Goal: Information Seeking & Learning: Learn about a topic

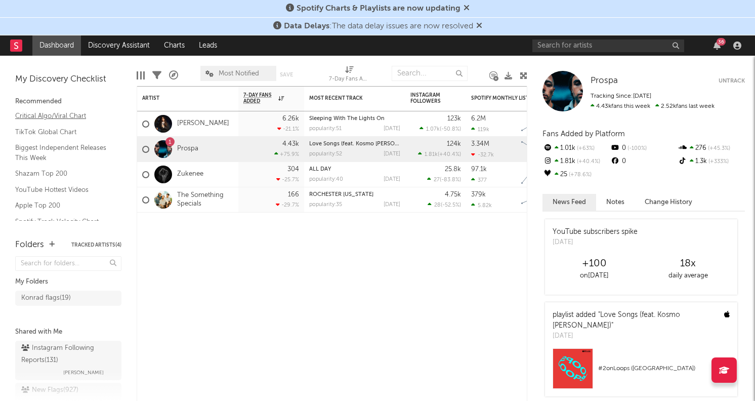
click at [54, 113] on link "Critical Algo/Viral Chart" at bounding box center [63, 115] width 96 height 11
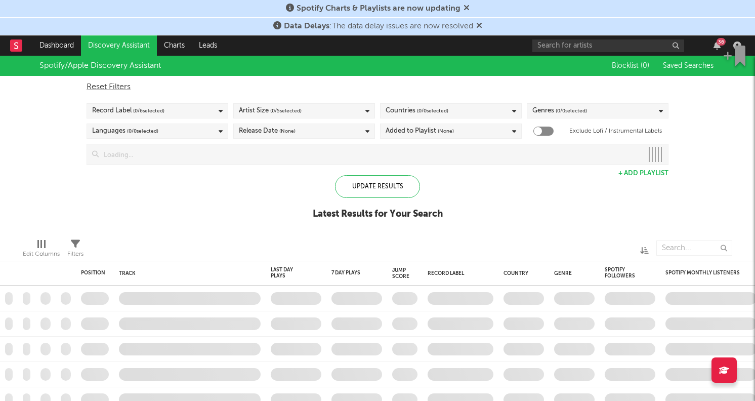
checkbox input "true"
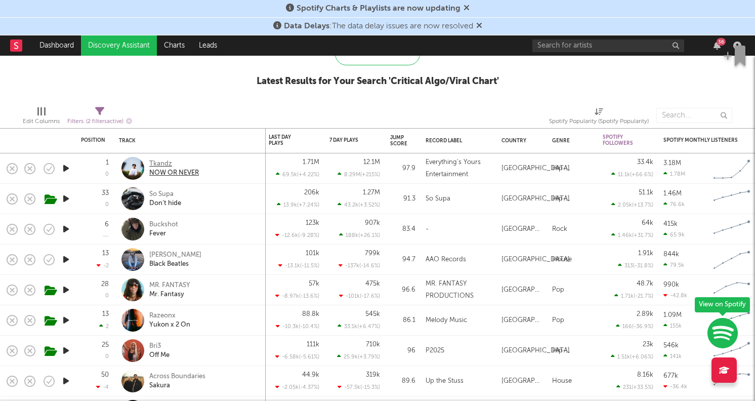
click at [154, 162] on div "Tkandz" at bounding box center [174, 163] width 50 height 9
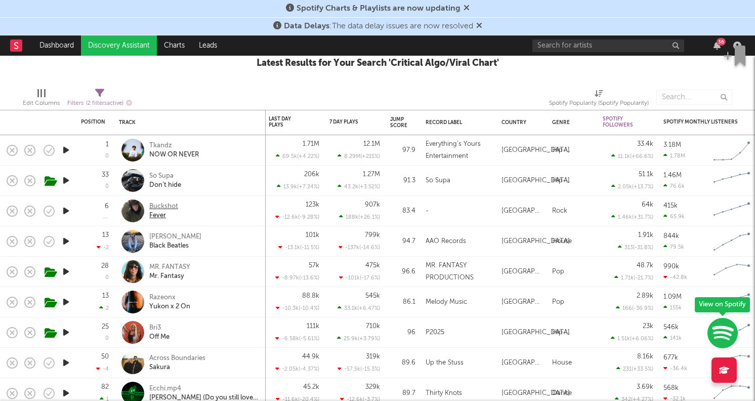
click at [164, 204] on div "Buckshot" at bounding box center [163, 206] width 29 height 9
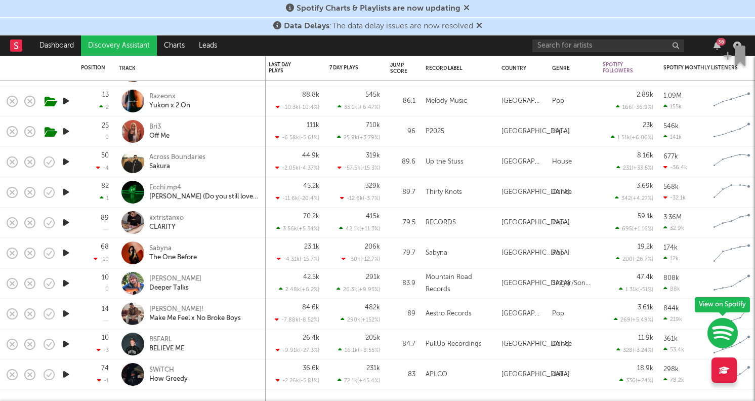
click at [69, 313] on icon "button" at bounding box center [66, 313] width 11 height 13
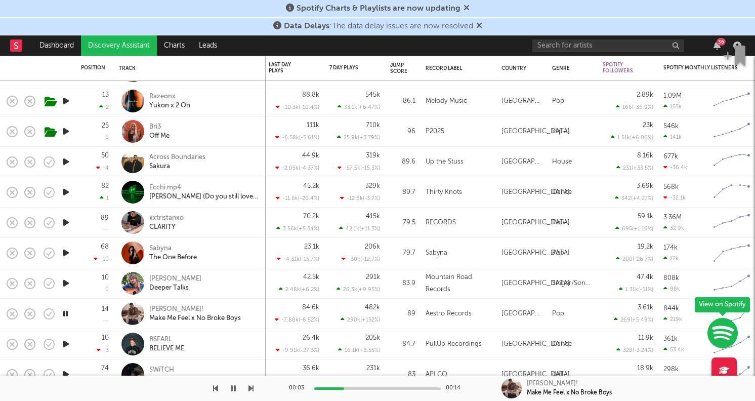
click at [67, 341] on icon "button" at bounding box center [66, 343] width 11 height 13
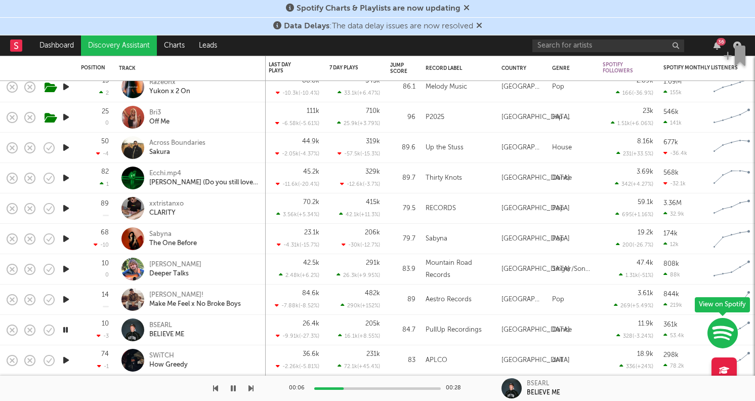
click at [66, 360] on icon "button" at bounding box center [66, 360] width 11 height 13
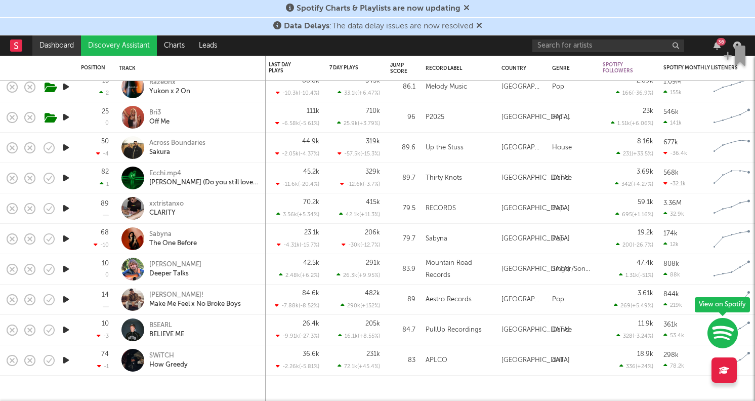
click at [44, 43] on link "Dashboard" at bounding box center [56, 45] width 49 height 20
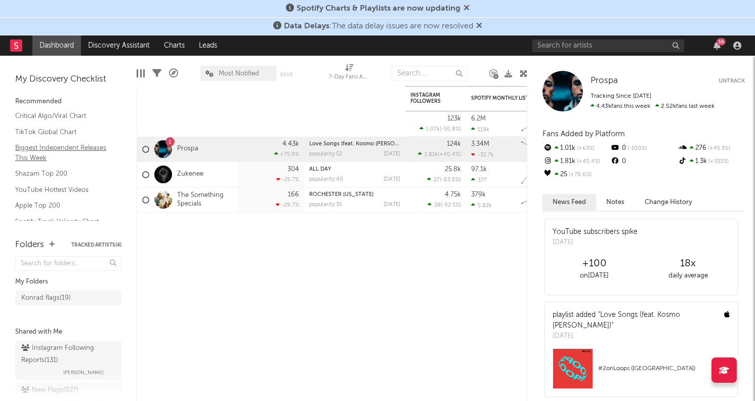
click at [60, 153] on link "Biggest Independent Releases This Week" at bounding box center [63, 152] width 96 height 21
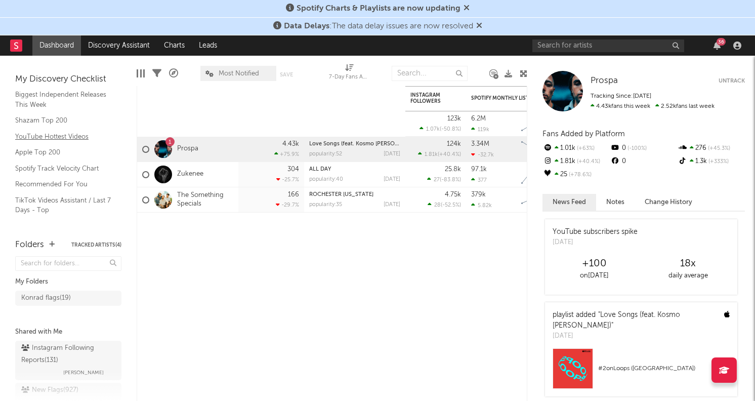
scroll to position [78, 0]
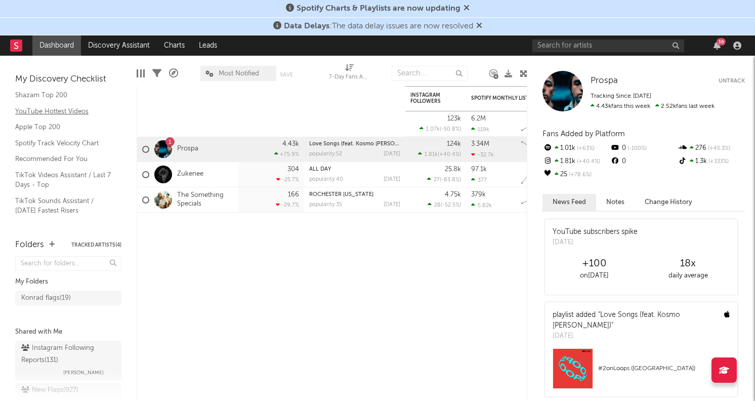
click at [35, 186] on link "TikTok Videos Assistant / Last 7 Days - Top" at bounding box center [63, 179] width 96 height 21
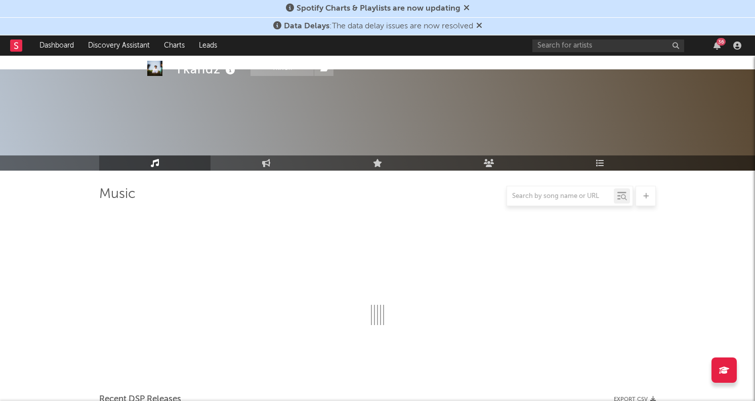
scroll to position [105, 0]
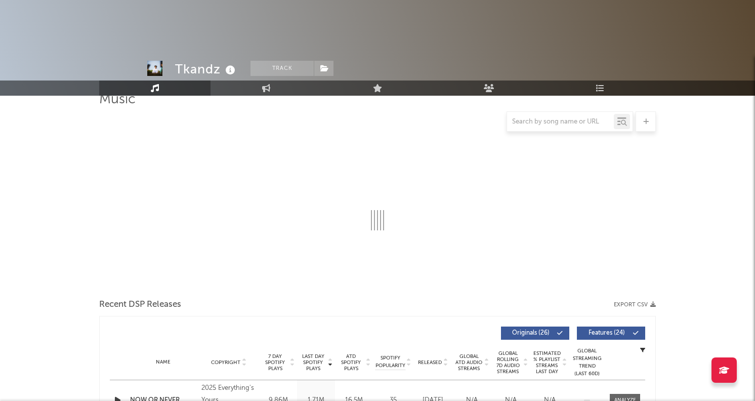
select select "6m"
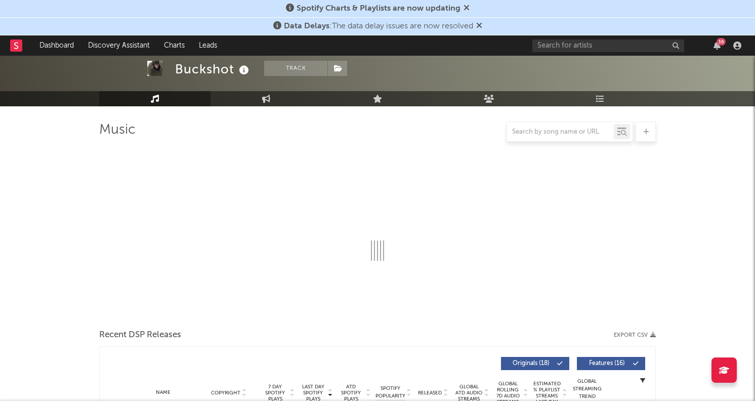
scroll to position [33, 0]
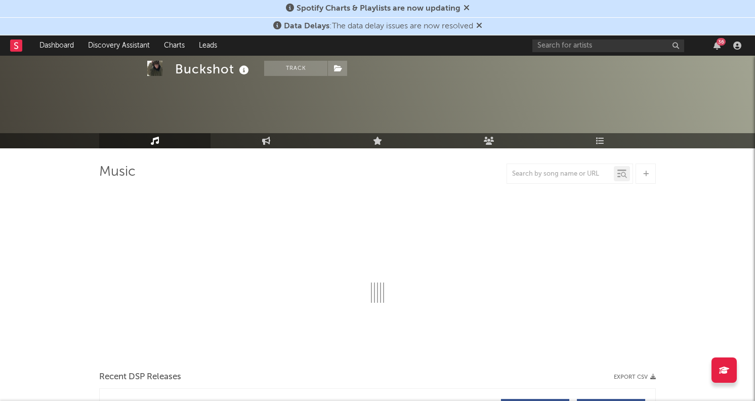
select select "6m"
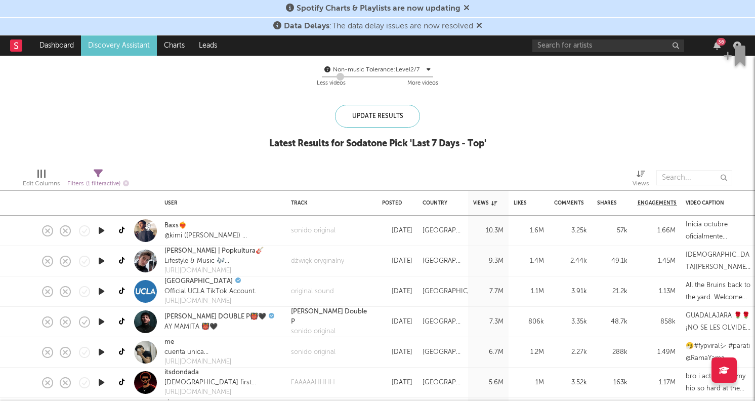
click at [103, 232] on icon "button" at bounding box center [101, 230] width 11 height 13
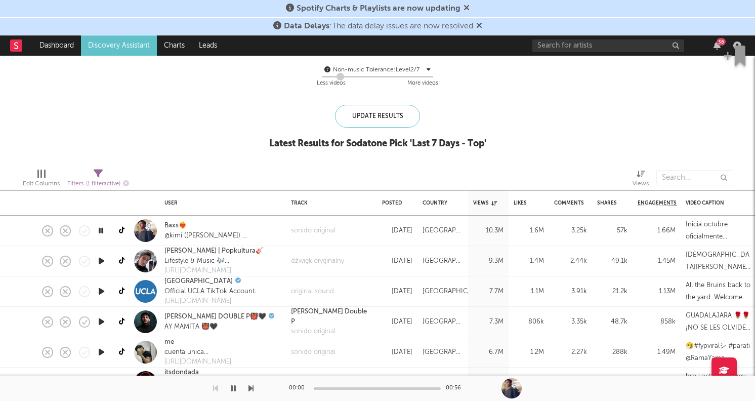
click at [103, 232] on icon "button" at bounding box center [101, 230] width 10 height 13
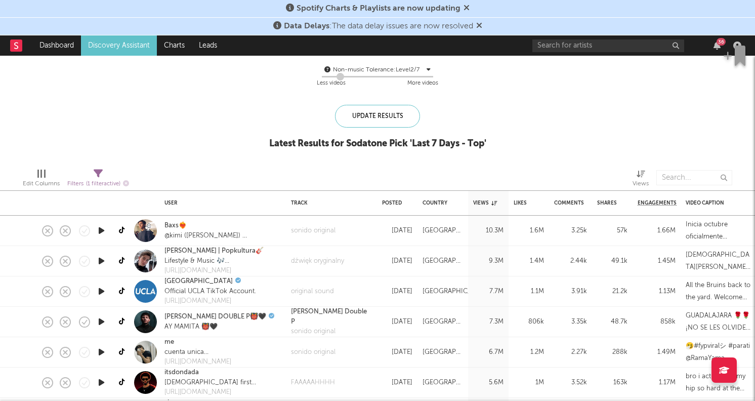
click at [103, 232] on icon "button" at bounding box center [101, 230] width 11 height 13
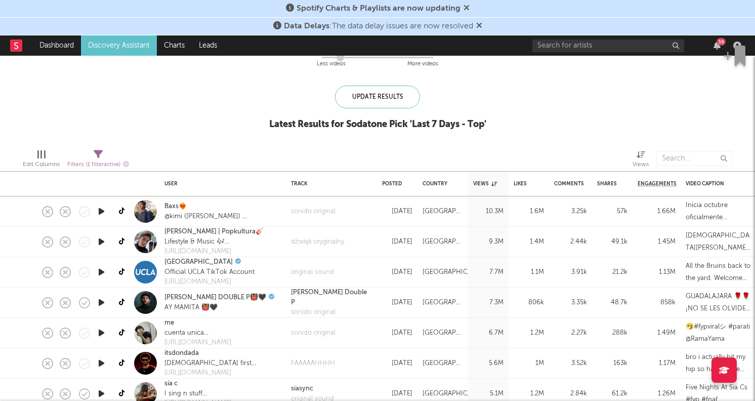
click at [114, 267] on div at bounding box center [120, 272] width 18 height 30
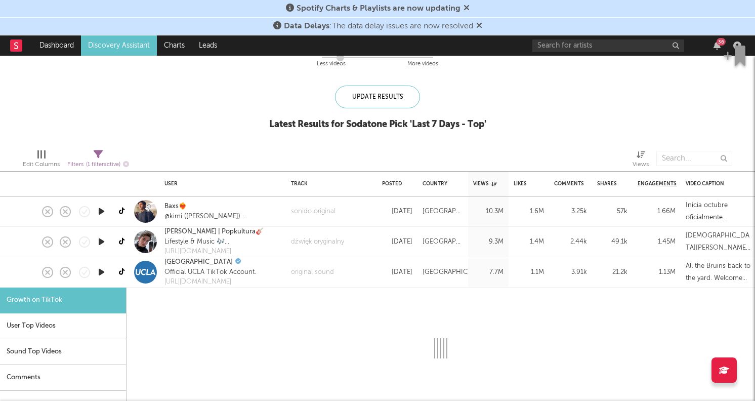
select select "1m"
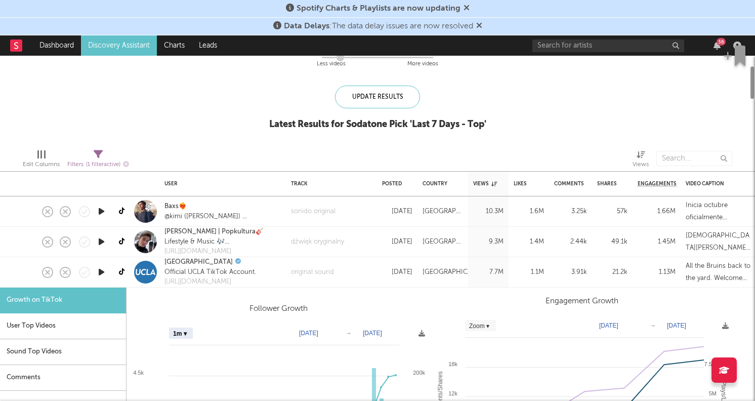
click at [102, 273] on icon "button" at bounding box center [101, 272] width 11 height 13
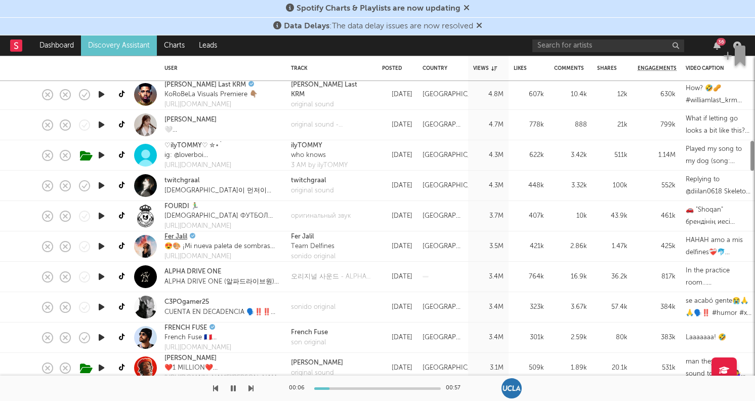
select select "1m"
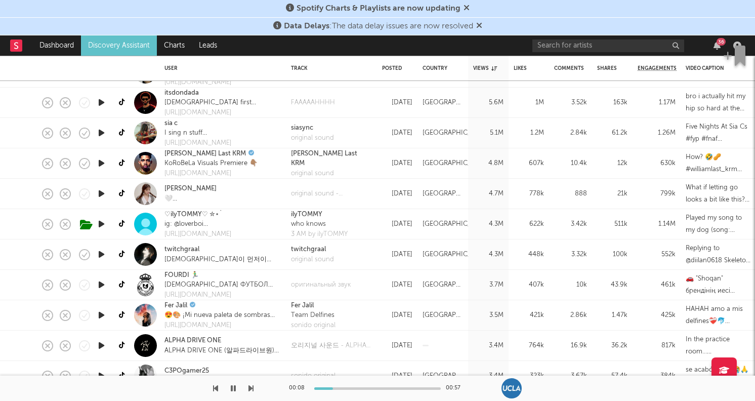
click at [108, 197] on div at bounding box center [101, 194] width 20 height 30
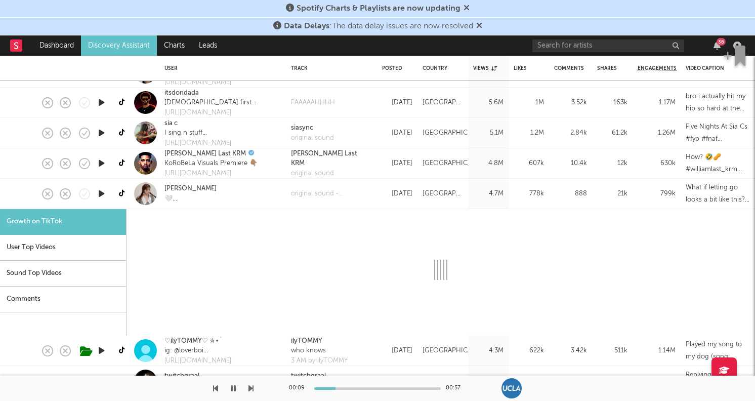
select select "1m"
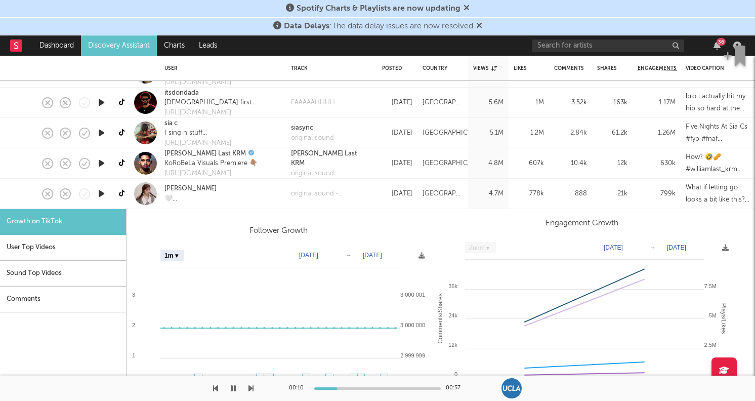
click at [113, 131] on div at bounding box center [120, 133] width 18 height 30
select select "1m"
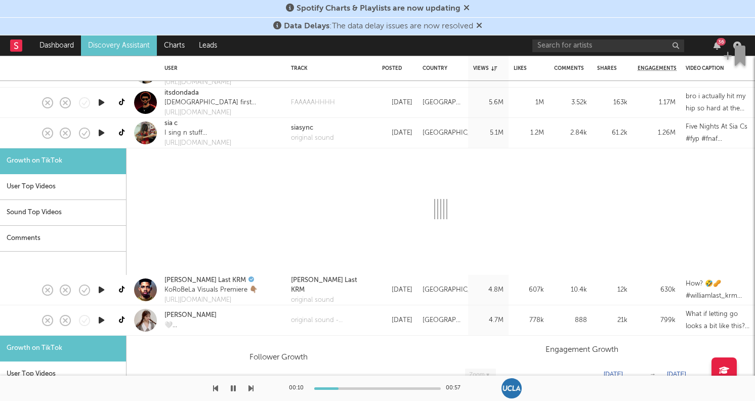
select select "1m"
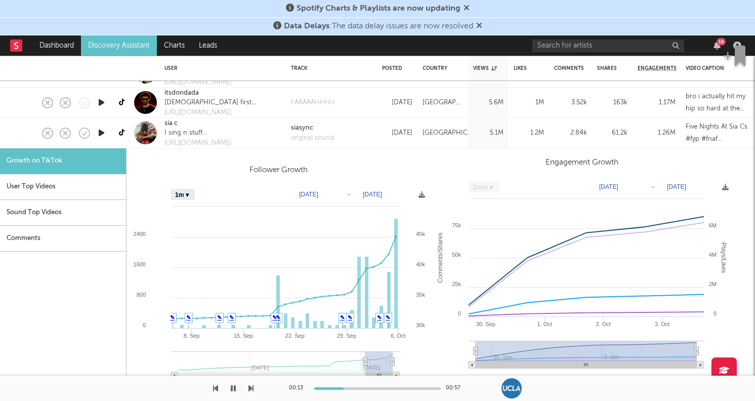
click at [102, 131] on icon "button" at bounding box center [101, 132] width 11 height 13
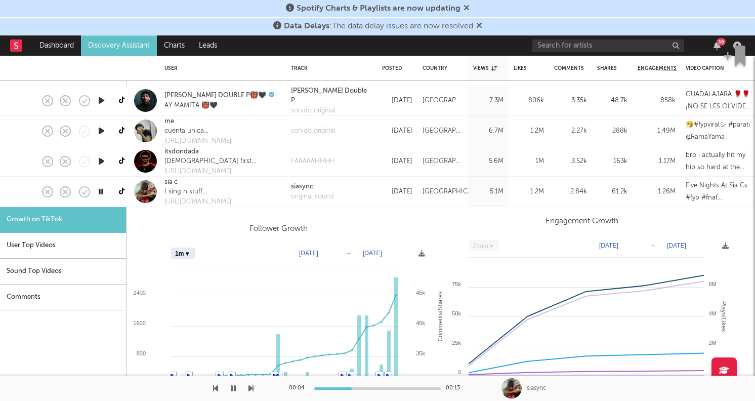
click at [106, 133] on icon "button" at bounding box center [101, 130] width 11 height 13
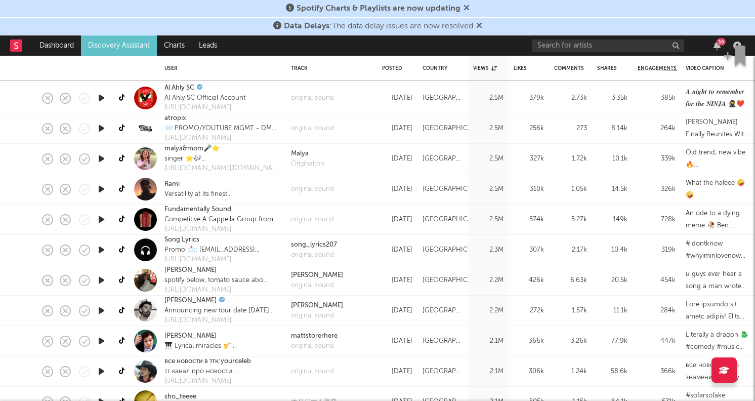
click at [111, 187] on div at bounding box center [120, 189] width 18 height 30
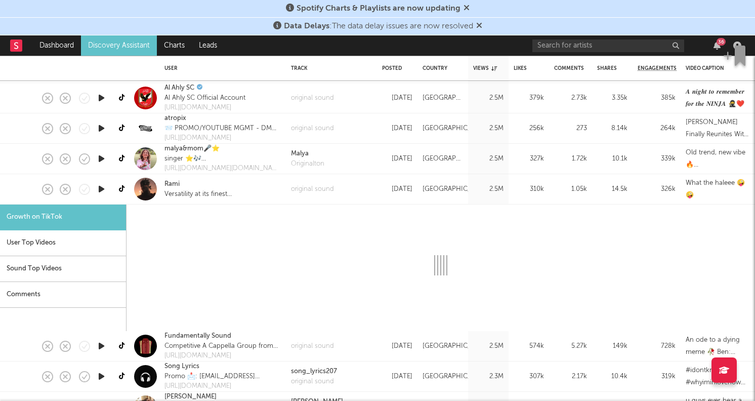
click at [101, 191] on icon "button" at bounding box center [101, 189] width 11 height 13
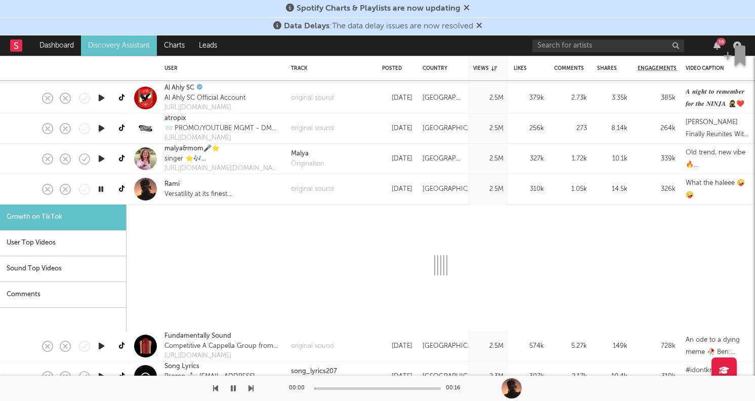
select select "1m"
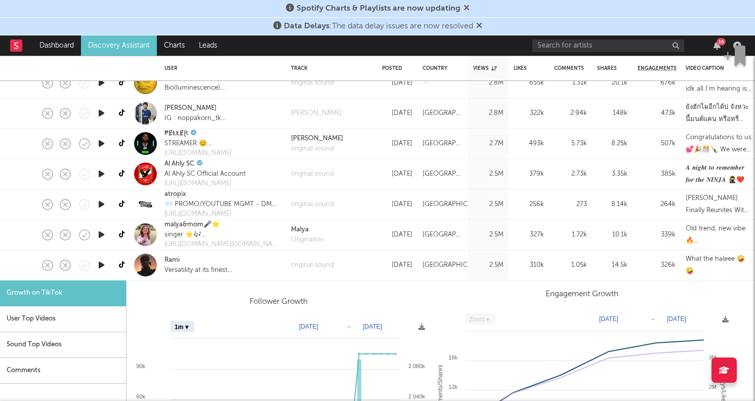
click at [98, 40] on link "Discovery Assistant" at bounding box center [119, 45] width 76 height 20
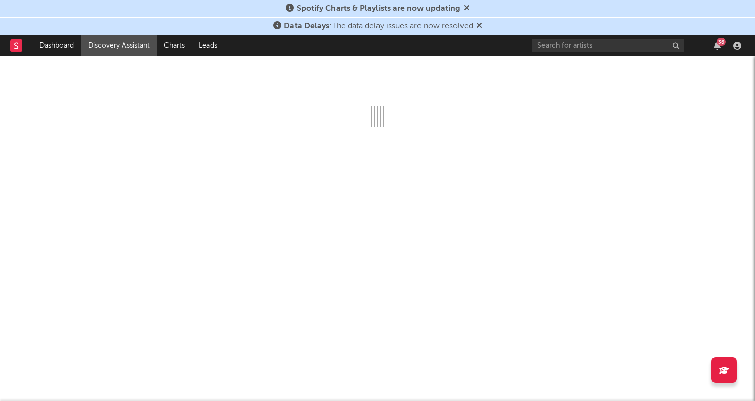
click at [105, 51] on link "Discovery Assistant" at bounding box center [119, 45] width 76 height 20
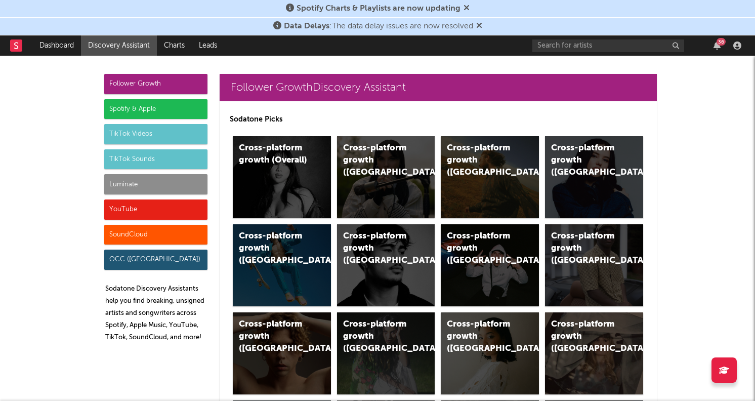
click at [161, 153] on div "TikTok Sounds" at bounding box center [155, 159] width 103 height 20
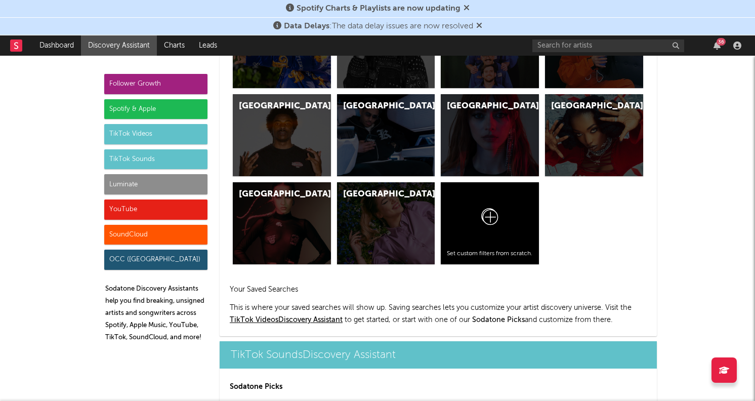
scroll to position [3420, 0]
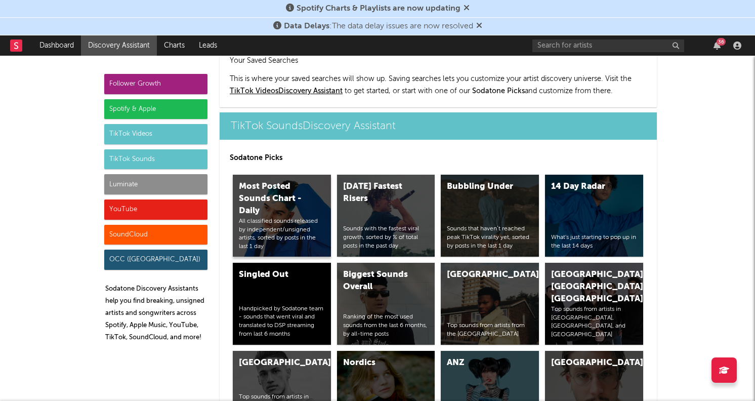
click at [285, 181] on div "Most Posted Sounds Chart - Daily" at bounding box center [273, 199] width 69 height 36
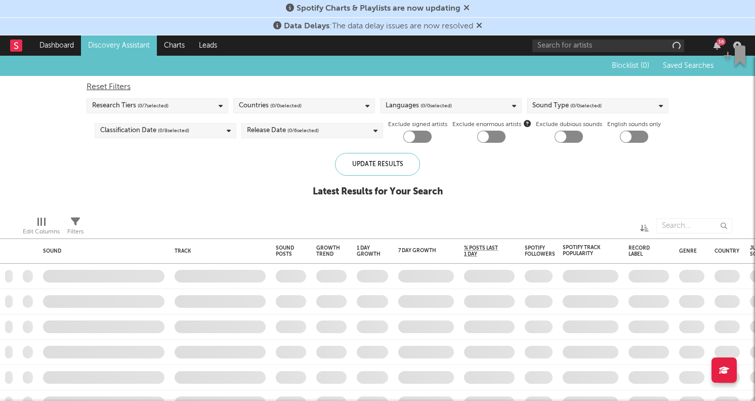
checkbox input "true"
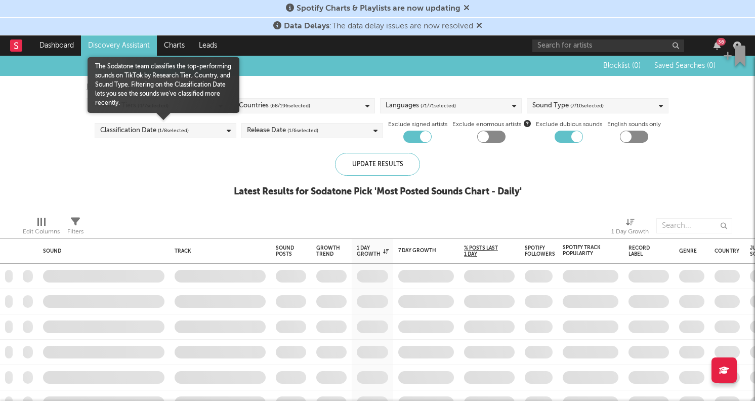
click at [143, 101] on span "The Sodatone team classifies the top-performing sounds on TikTok by Research Ti…" at bounding box center [164, 85] width 152 height 46
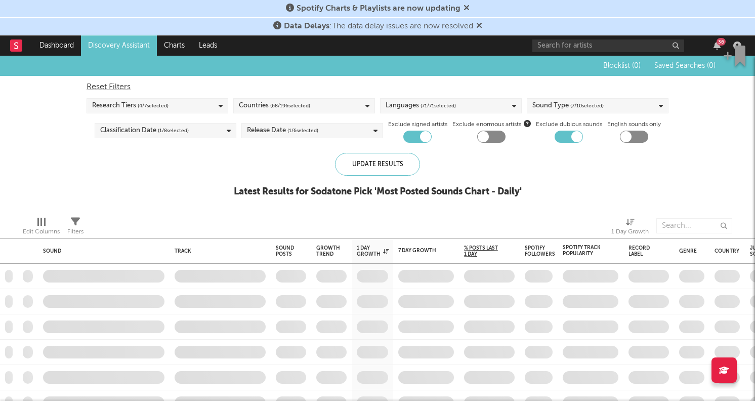
click at [50, 100] on div "Blocklist ( 0 ) Saved Searches ( 0 ) Reset Filters Research Tiers ( 4 / 7 selec…" at bounding box center [377, 132] width 755 height 152
click at [360, 158] on div "Update Results" at bounding box center [377, 164] width 85 height 23
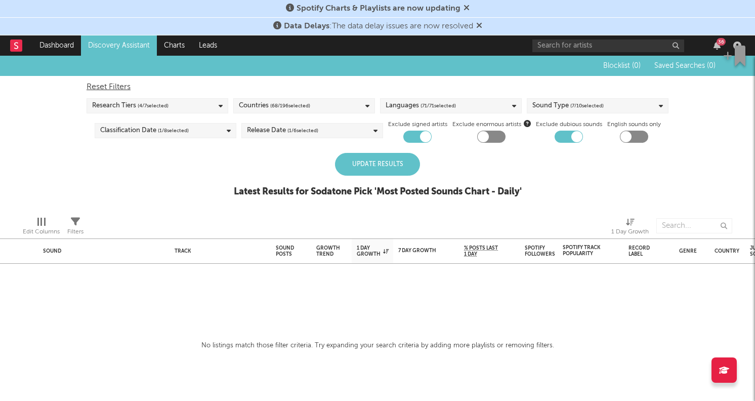
click at [360, 158] on div "Update Results" at bounding box center [377, 164] width 85 height 23
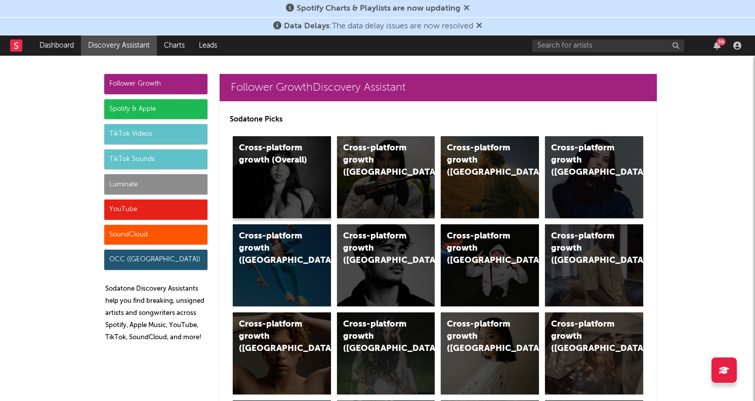
click at [307, 169] on div "Cross-platform growth (Overall)" at bounding box center [282, 177] width 98 height 82
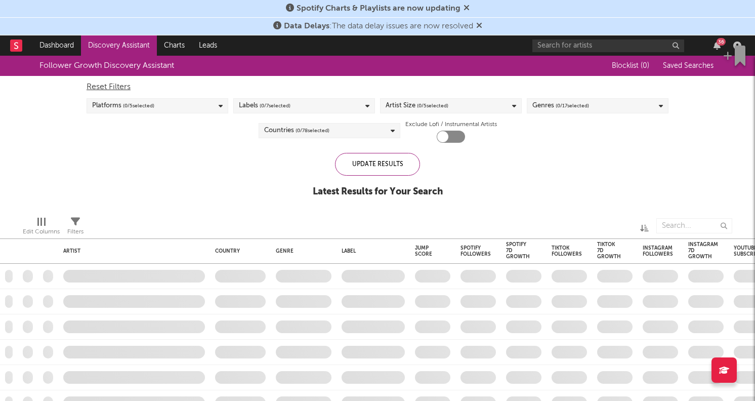
checkbox input "true"
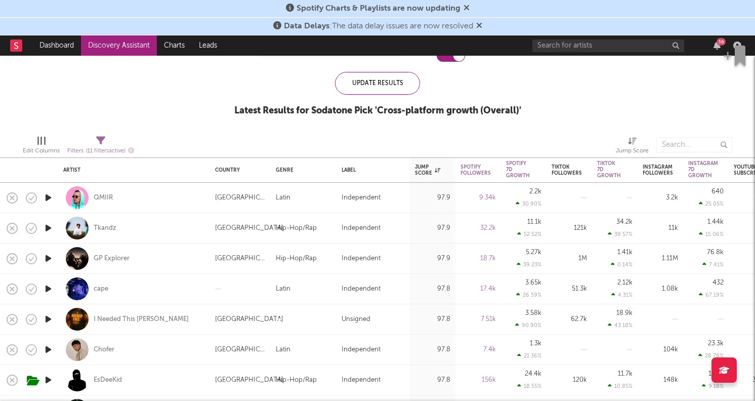
click at [51, 284] on icon "button" at bounding box center [48, 288] width 11 height 13
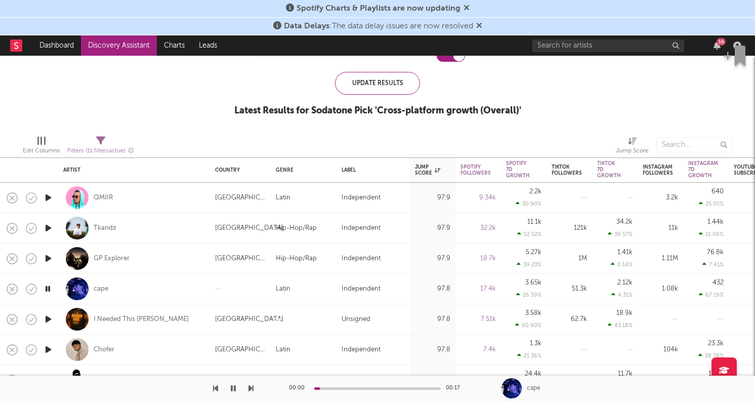
click at [49, 257] on icon "button" at bounding box center [48, 258] width 11 height 13
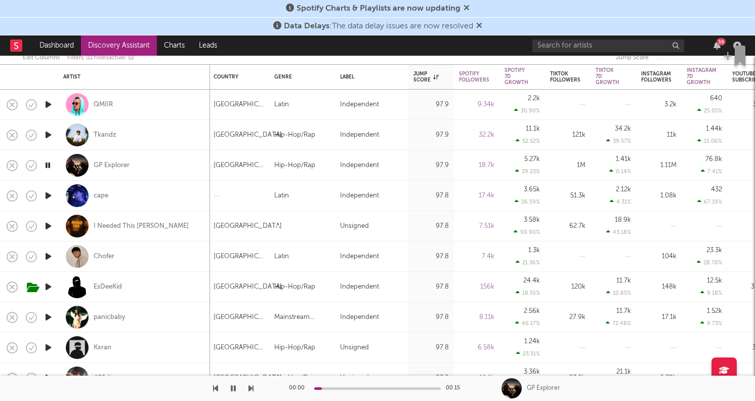
click at [49, 261] on icon "button" at bounding box center [48, 256] width 11 height 13
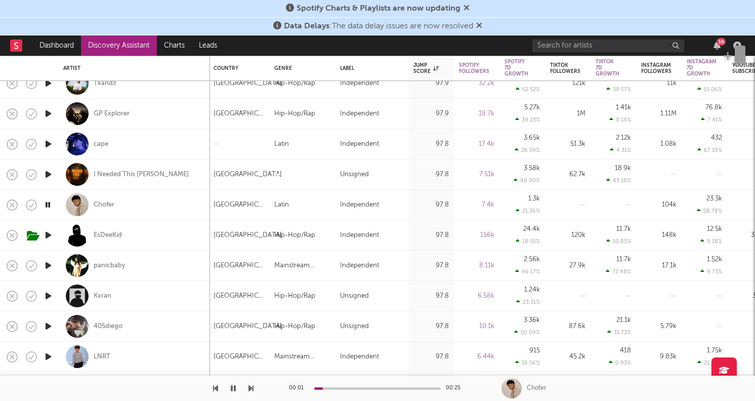
click at [49, 261] on icon "button" at bounding box center [48, 265] width 11 height 13
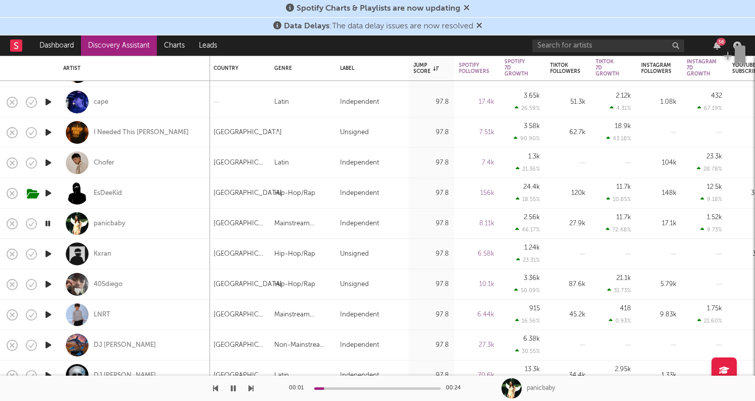
click at [48, 282] on icon "button" at bounding box center [48, 284] width 11 height 13
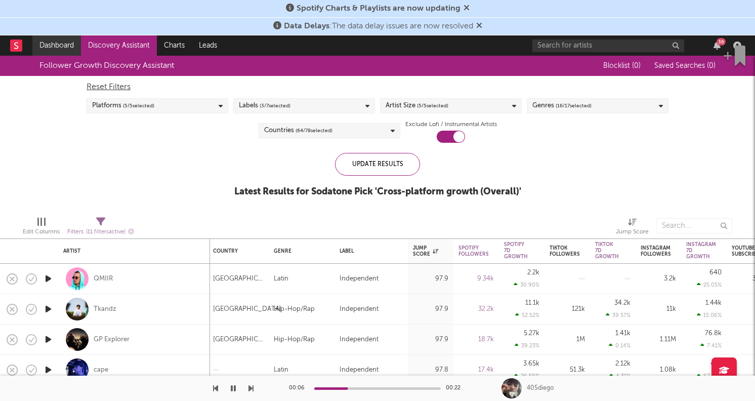
click at [64, 45] on link "Dashboard" at bounding box center [56, 45] width 49 height 20
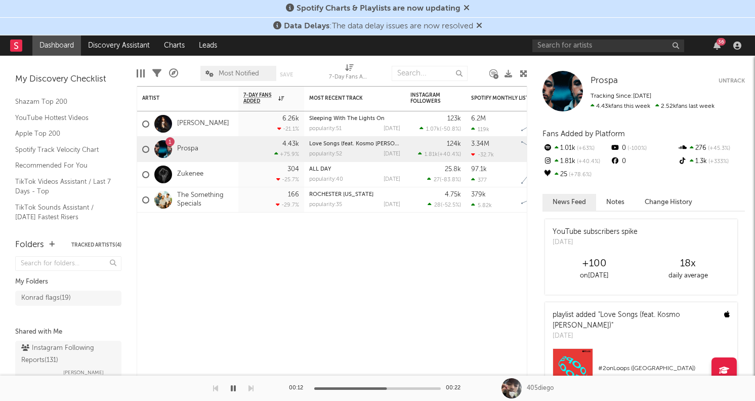
scroll to position [78, 0]
click at [65, 175] on link "TikTok Videos Assistant / Last 7 Days - Top" at bounding box center [63, 179] width 96 height 21
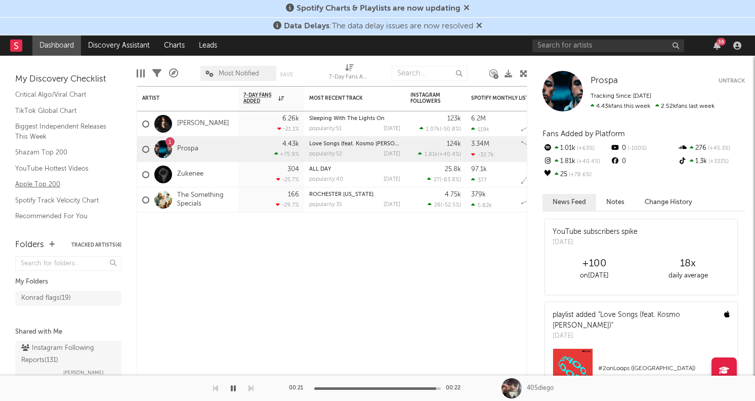
scroll to position [0, 0]
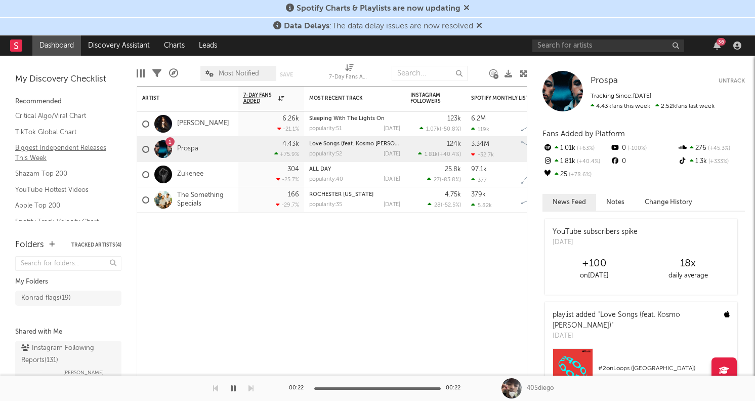
click at [58, 156] on link "Biggest Independent Releases This Week" at bounding box center [63, 152] width 96 height 21
click at [57, 134] on link "TikTok Global Chart" at bounding box center [63, 131] width 96 height 11
click at [57, 114] on link "Critical Algo/Viral Chart" at bounding box center [63, 115] width 96 height 11
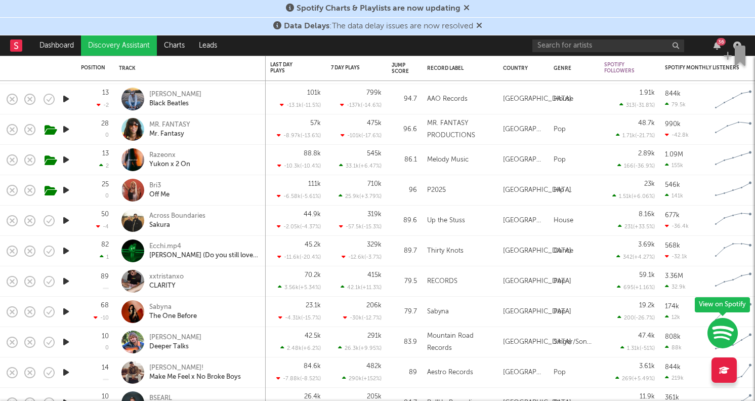
click at [65, 284] on icon "button" at bounding box center [66, 281] width 11 height 13
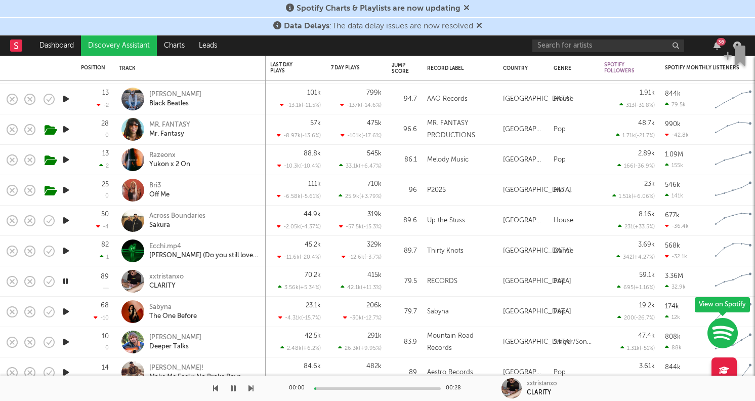
click at [65, 284] on icon "button" at bounding box center [66, 281] width 10 height 13
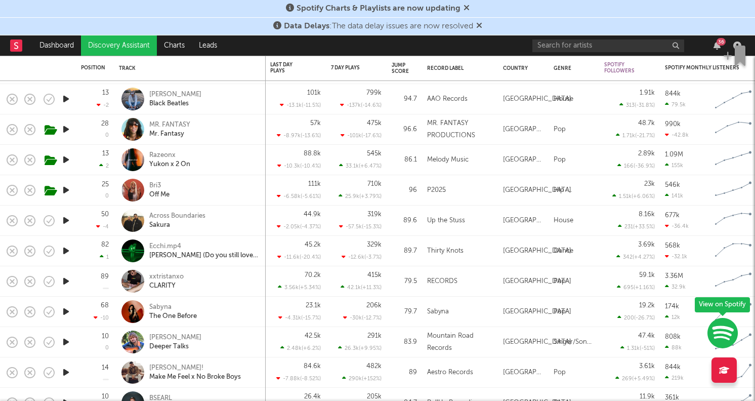
click at [65, 284] on icon "button" at bounding box center [66, 281] width 11 height 13
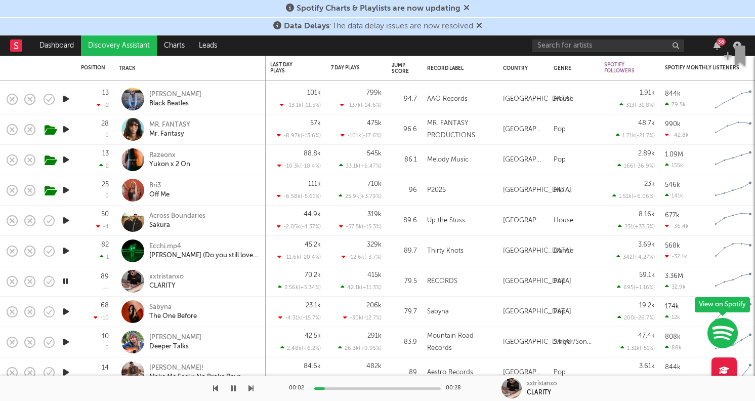
click at [65, 310] on icon "button" at bounding box center [66, 311] width 11 height 13
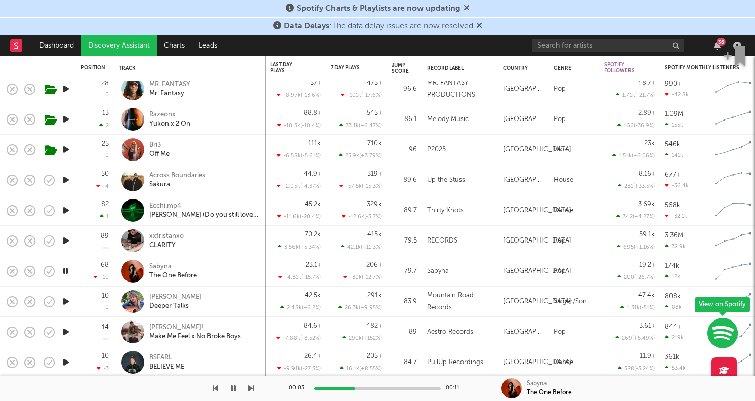
click at [65, 299] on icon "button" at bounding box center [66, 301] width 11 height 13
click at [173, 299] on div "[PERSON_NAME]" at bounding box center [175, 296] width 52 height 9
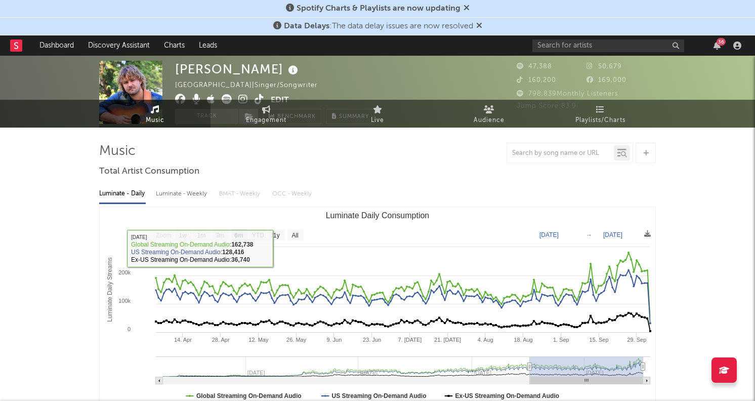
scroll to position [73, 0]
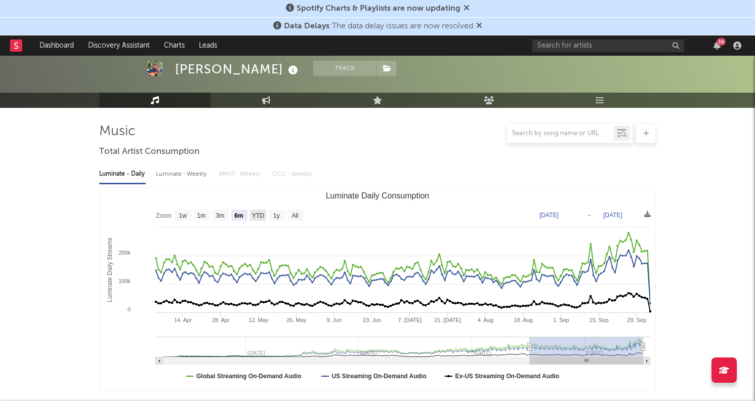
click at [262, 212] on text "YTD" at bounding box center [258, 215] width 12 height 7
select select "YTD"
type input "[DATE]"
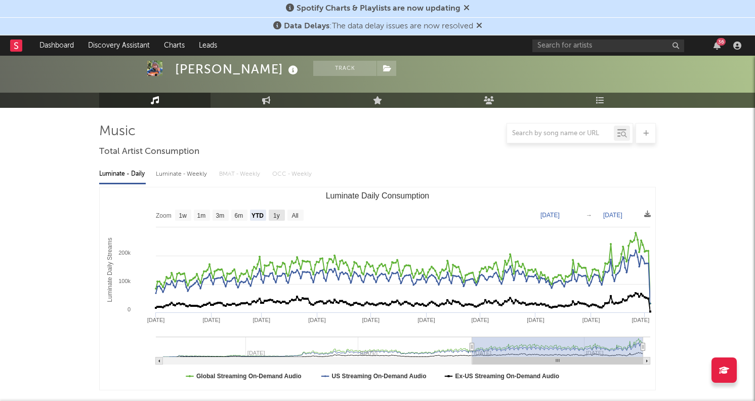
click at [276, 212] on text "1y" at bounding box center [276, 215] width 7 height 7
select select "1y"
type input "[DATE]"
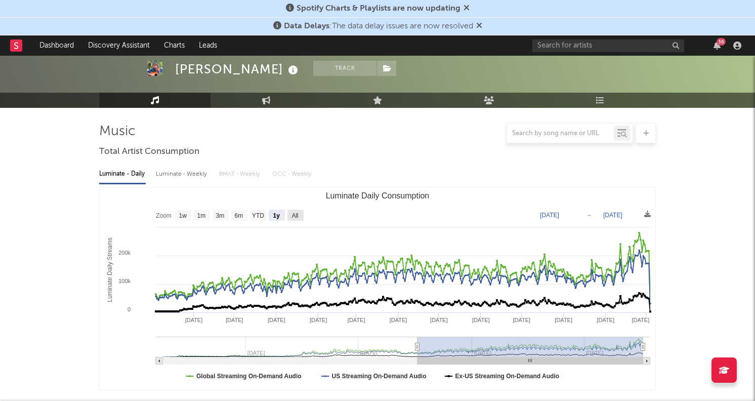
click at [299, 209] on rect "Luminate Daily Consumption" at bounding box center [295, 214] width 16 height 11
select select "All"
type input "[DATE]"
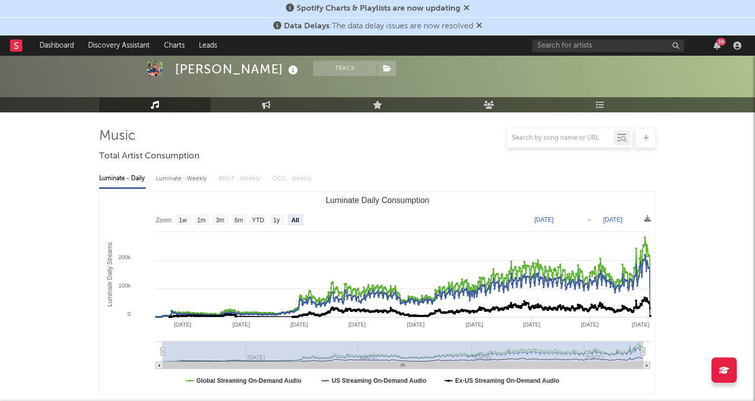
scroll to position [0, 0]
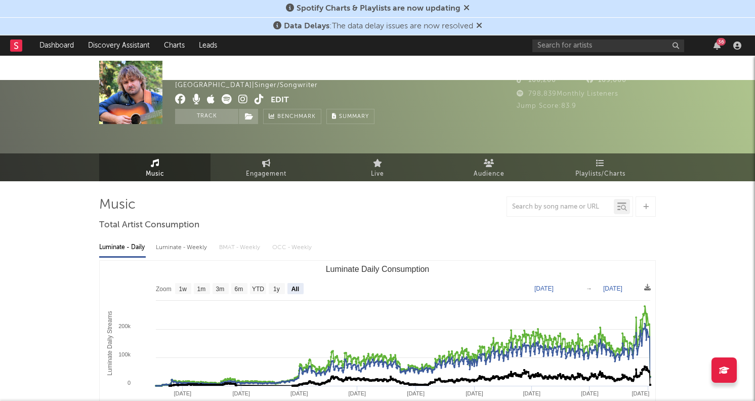
click at [241, 103] on icon at bounding box center [243, 99] width 10 height 10
